Goal: Task Accomplishment & Management: Manage account settings

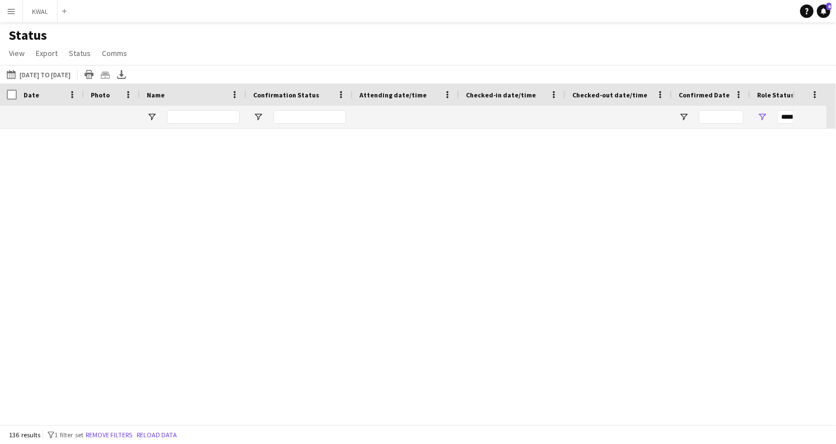
scroll to position [3853, 0]
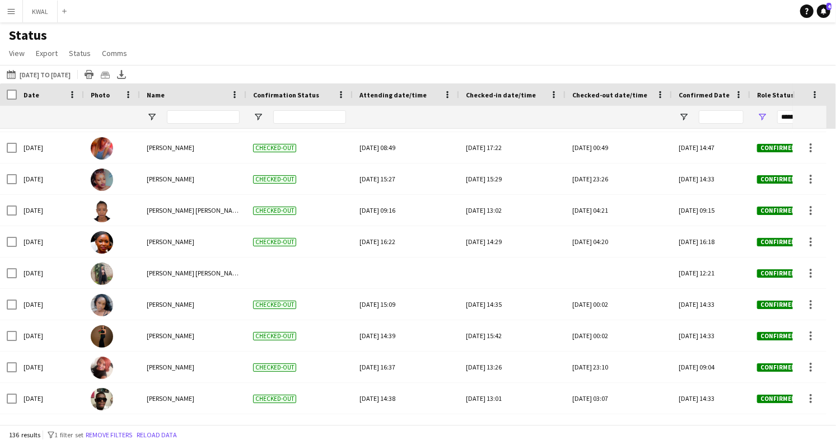
click at [6, 13] on button "Menu" at bounding box center [11, 11] width 22 height 22
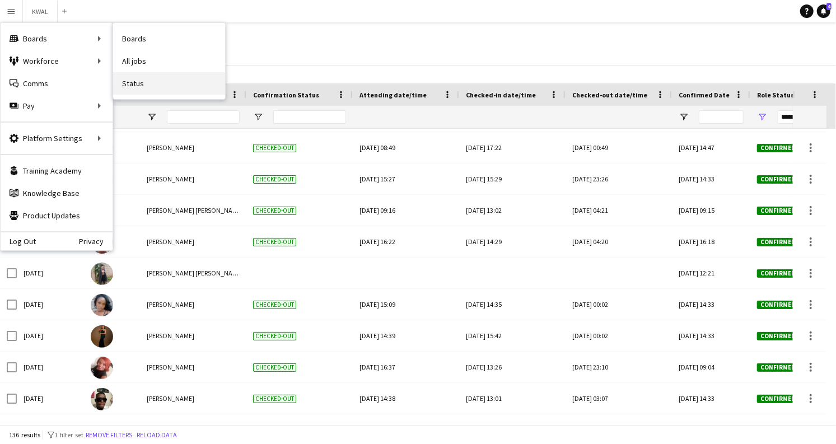
click at [149, 82] on link "Status" at bounding box center [169, 83] width 112 height 22
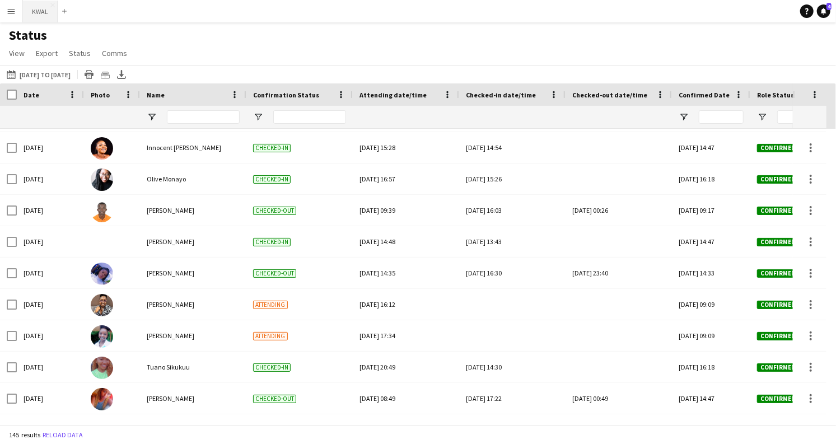
click at [31, 10] on button "KWAL Close" at bounding box center [40, 12] width 35 height 22
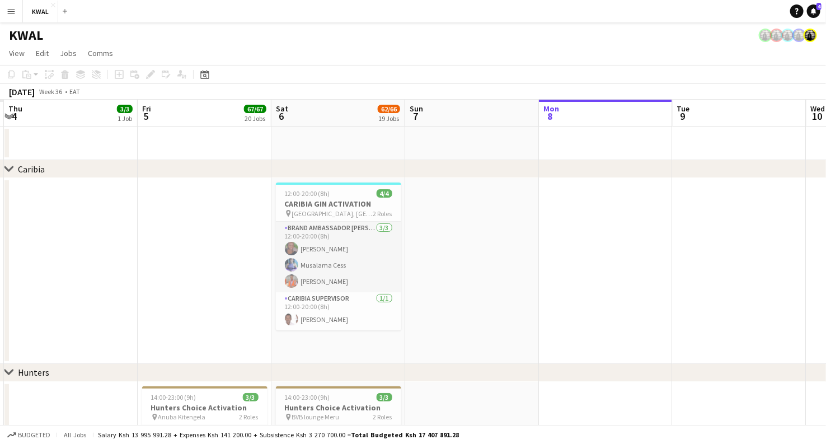
scroll to position [0, 253]
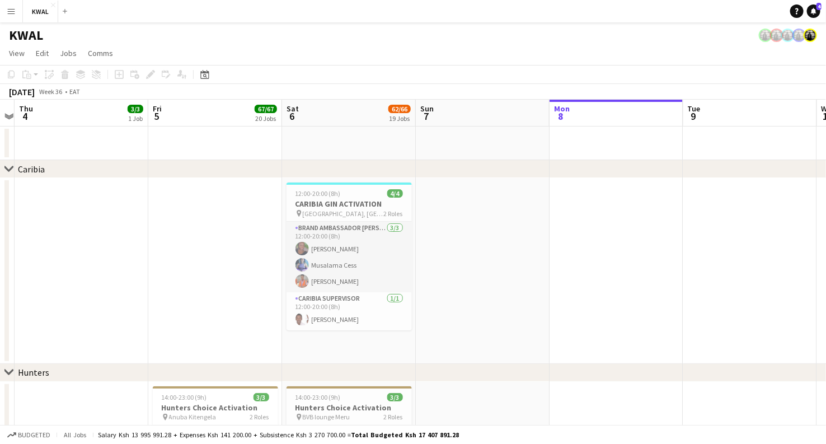
drag, startPoint x: 107, startPoint y: 317, endPoint x: 523, endPoint y: 338, distance: 416.5
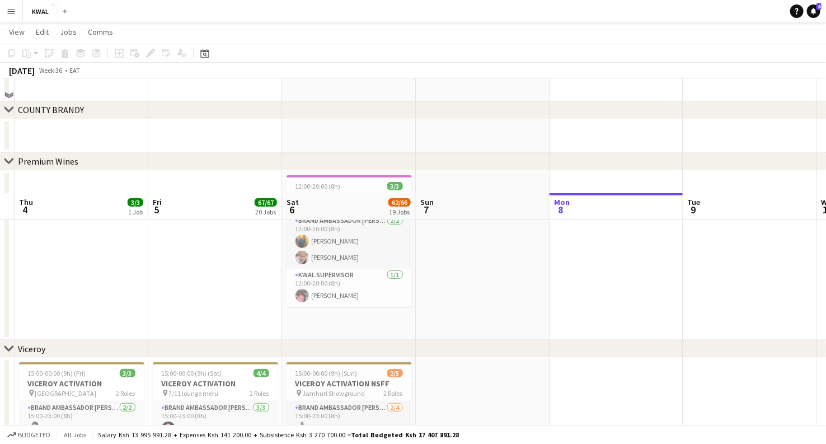
scroll to position [2115, 0]
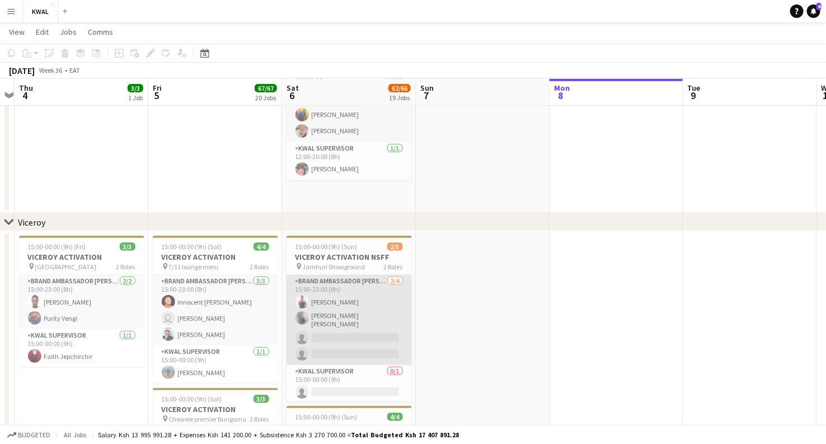
click at [325, 335] on app-card-role "Brand Ambassador kwal [DATE] 15:00-23:00 (8h) [PERSON_NAME] [PERSON_NAME] [PERS…" at bounding box center [349, 320] width 125 height 90
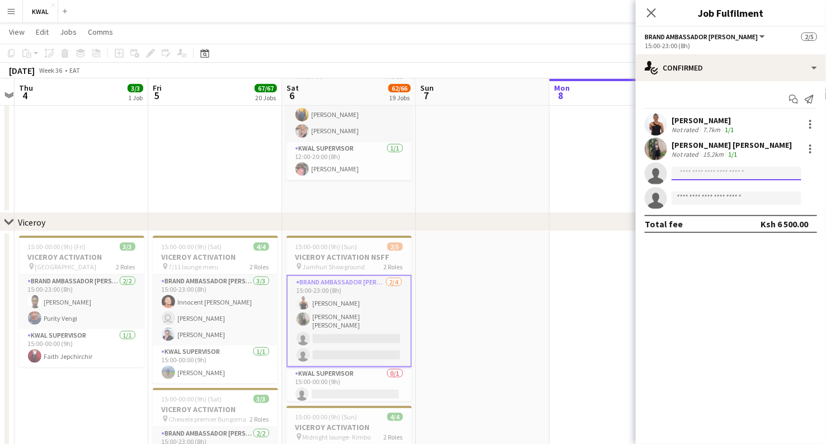
click at [757, 173] on input at bounding box center [737, 173] width 130 height 13
type input "*"
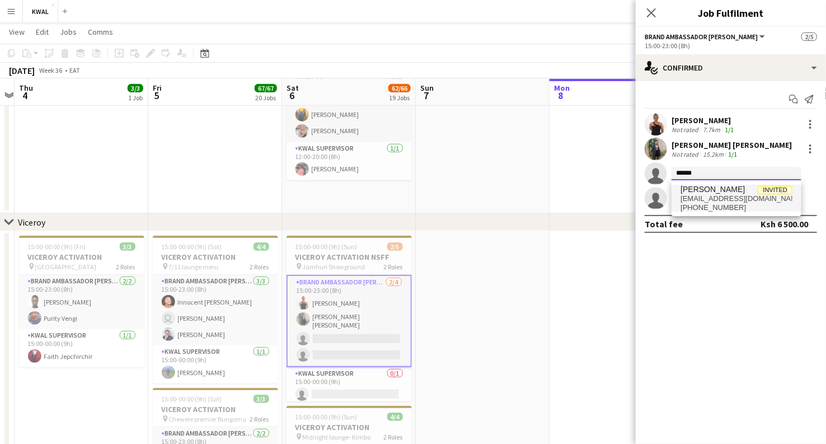
type input "******"
click at [703, 202] on span "[EMAIL_ADDRESS][DOMAIN_NAME]" at bounding box center [737, 198] width 112 height 9
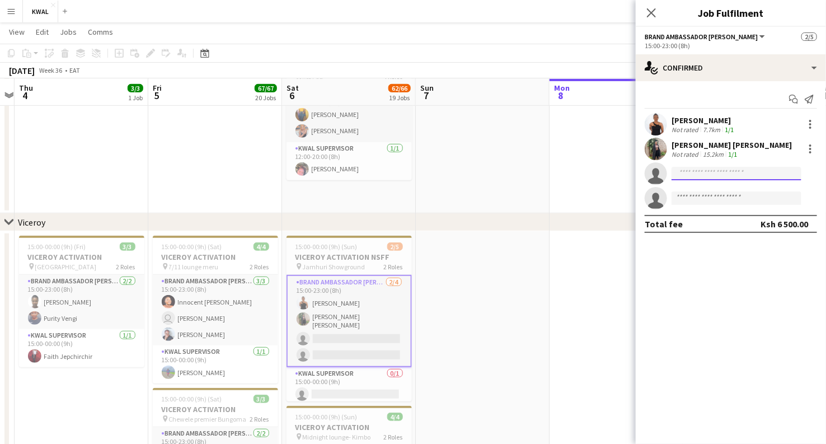
scroll to position [0, 0]
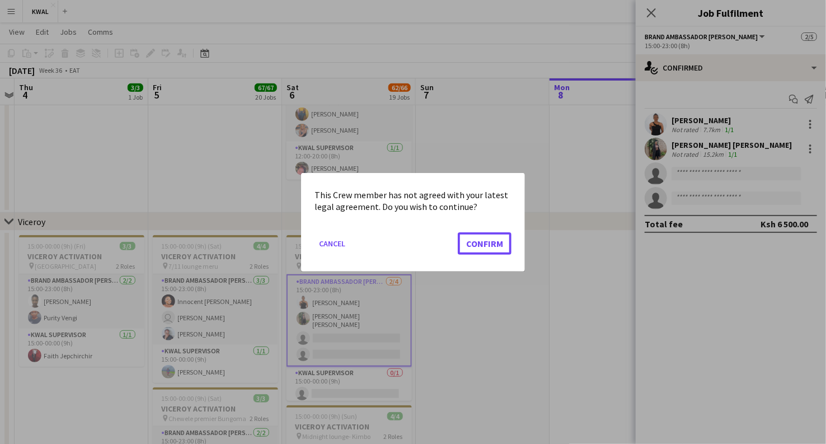
drag, startPoint x: 503, startPoint y: 243, endPoint x: 511, endPoint y: 243, distance: 7.3
click at [503, 244] on button "Confirm" at bounding box center [485, 243] width 54 height 22
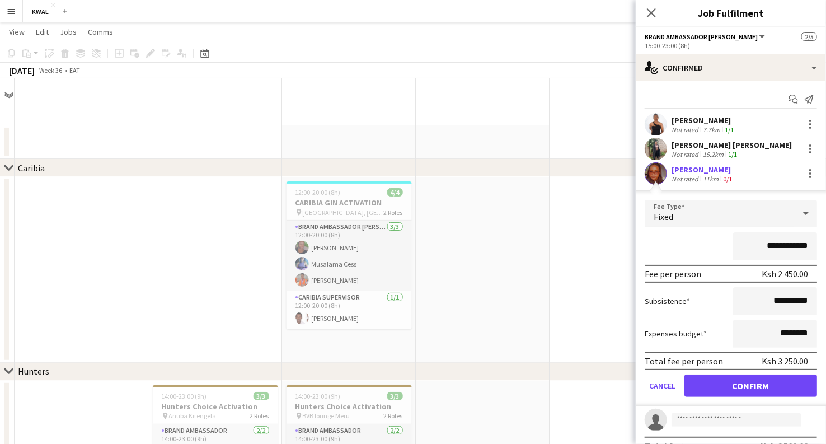
scroll to position [2115, 0]
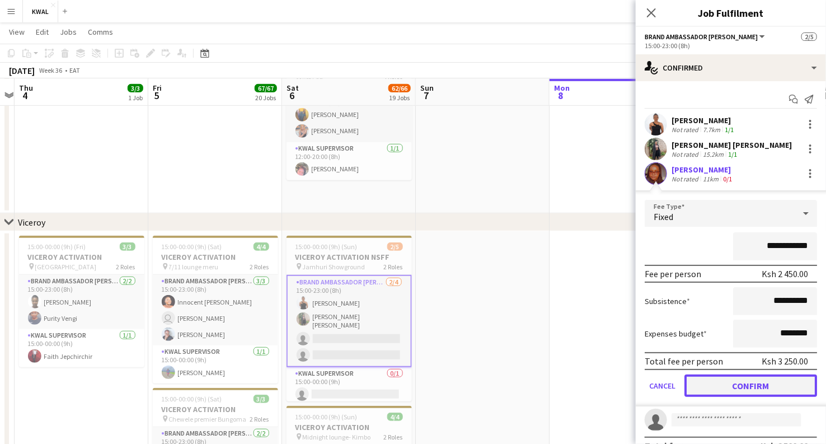
click at [744, 391] on button "Confirm" at bounding box center [751, 386] width 133 height 22
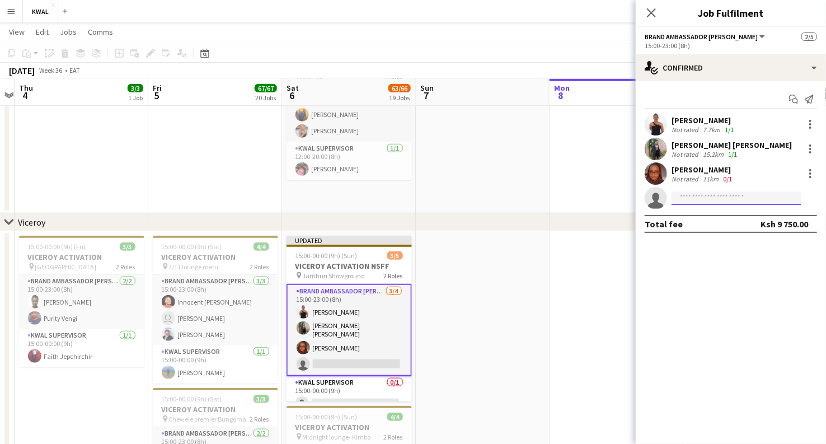
click at [703, 196] on input at bounding box center [737, 197] width 130 height 13
type input "*"
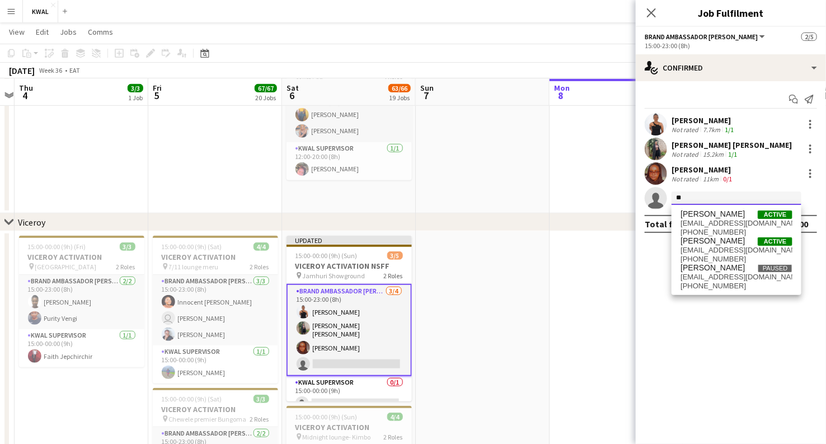
type input "*"
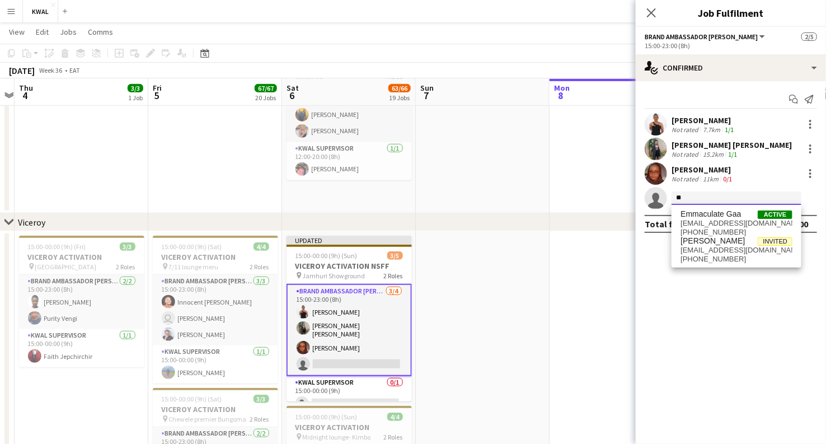
type input "*"
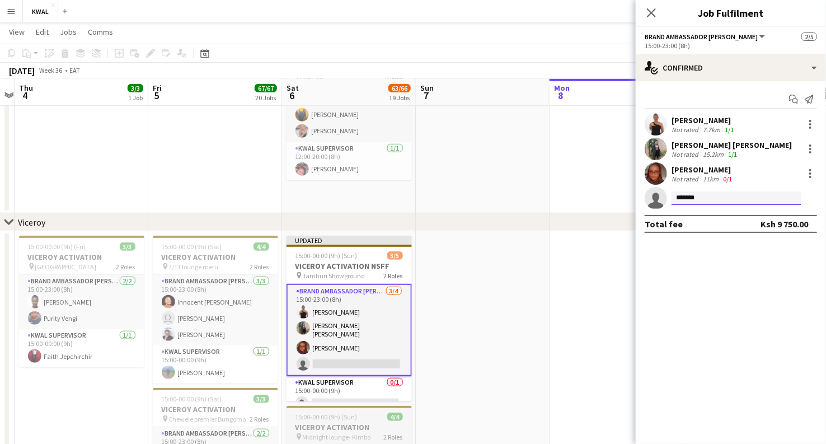
type input "*******"
drag, startPoint x: 488, startPoint y: 153, endPoint x: 487, endPoint y: 169, distance: 15.7
click at [488, 155] on app-date-cell at bounding box center [483, 129] width 134 height 170
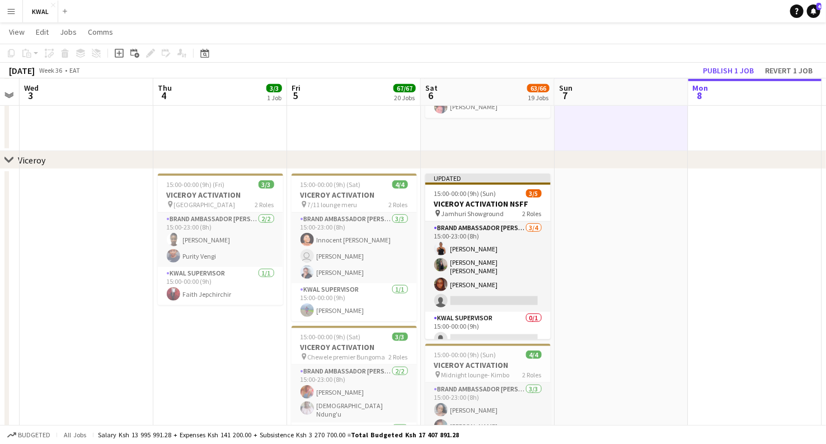
scroll to position [0, 235]
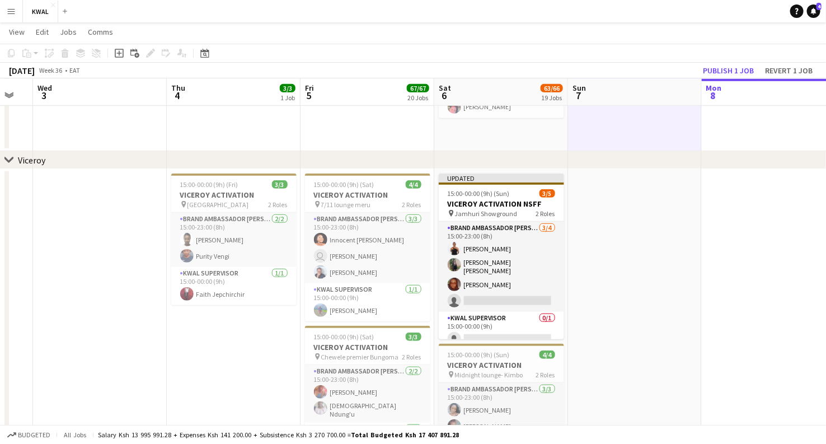
drag, startPoint x: 143, startPoint y: 351, endPoint x: 296, endPoint y: 335, distance: 153.2
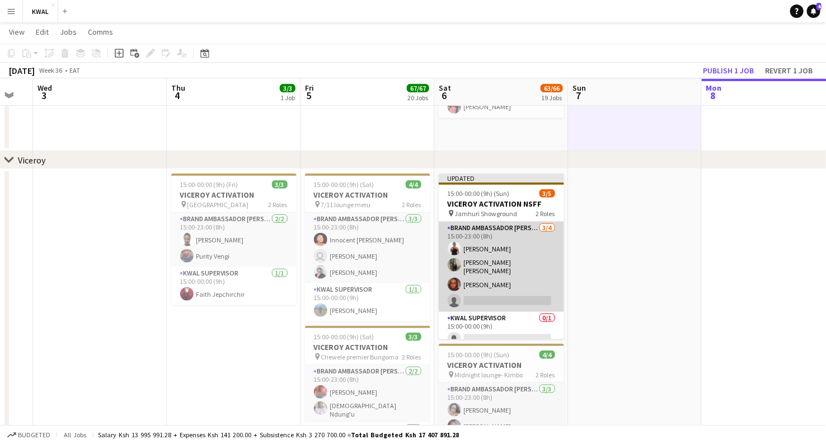
click at [513, 263] on app-card-role "Brand Ambassador kwal [DATE] 15:00-23:00 (8h) [PERSON_NAME] [PERSON_NAME] [PERS…" at bounding box center [501, 267] width 125 height 90
